Goal: Task Accomplishment & Management: Complete application form

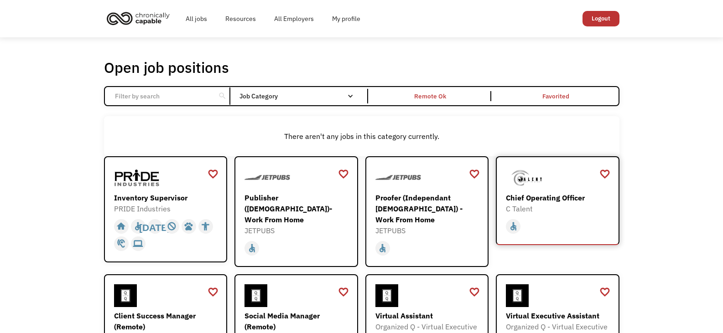
click at [527, 214] on div "C Talent" at bounding box center [559, 208] width 106 height 11
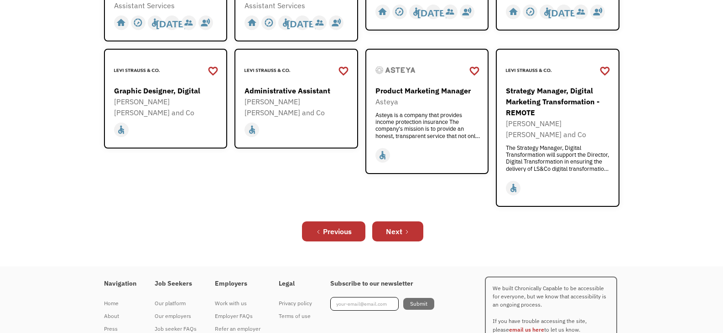
scroll to position [370, 0]
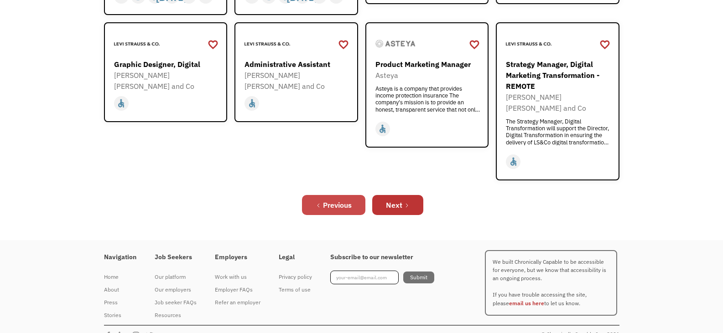
click at [332, 200] on div "Previous" at bounding box center [337, 205] width 29 height 11
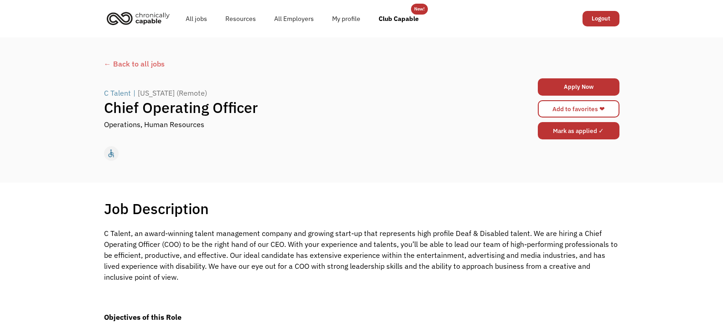
click at [575, 131] on input "Mark as applied ✓" at bounding box center [579, 130] width 82 height 17
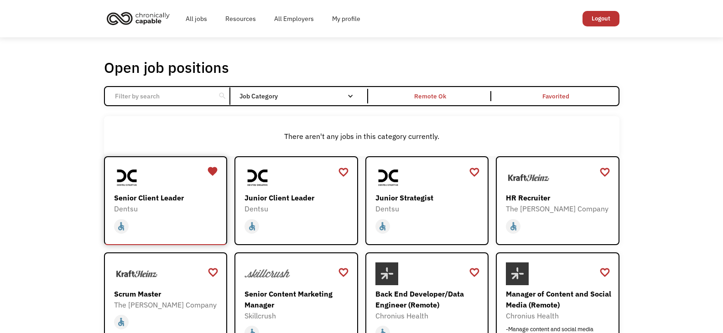
click at [149, 203] on div "Senior Client Leader" at bounding box center [167, 197] width 106 height 11
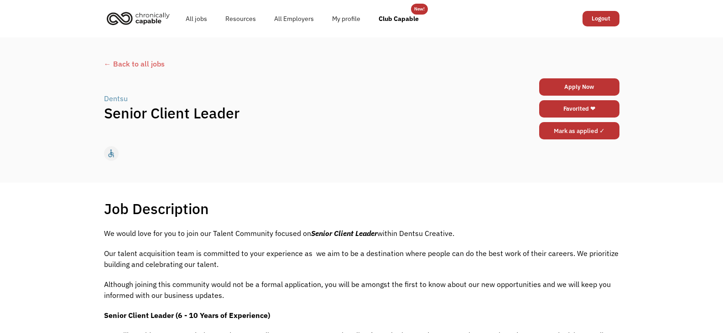
click at [574, 128] on input "Mark as applied ✓" at bounding box center [579, 130] width 80 height 17
